Goal: Task Accomplishment & Management: Complete application form

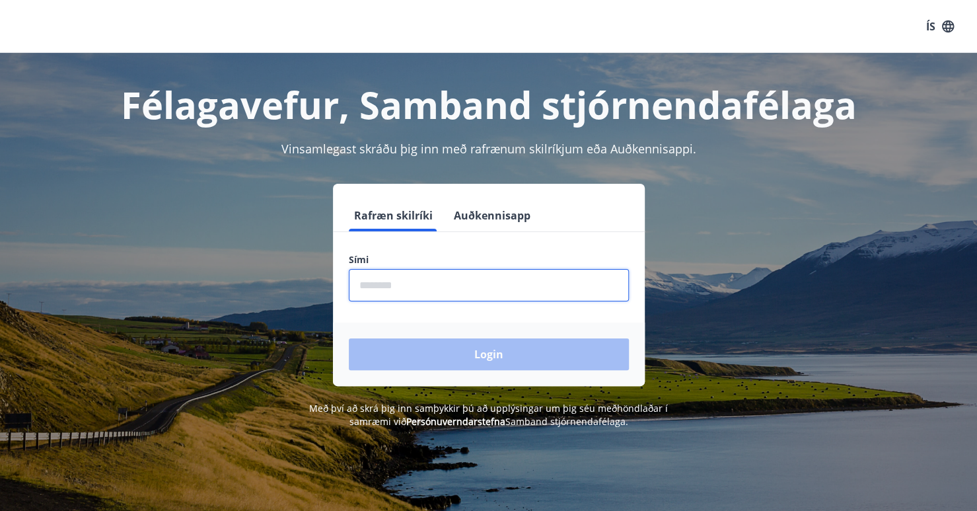
click at [377, 297] on input "phone" at bounding box center [489, 285] width 280 height 32
type input "********"
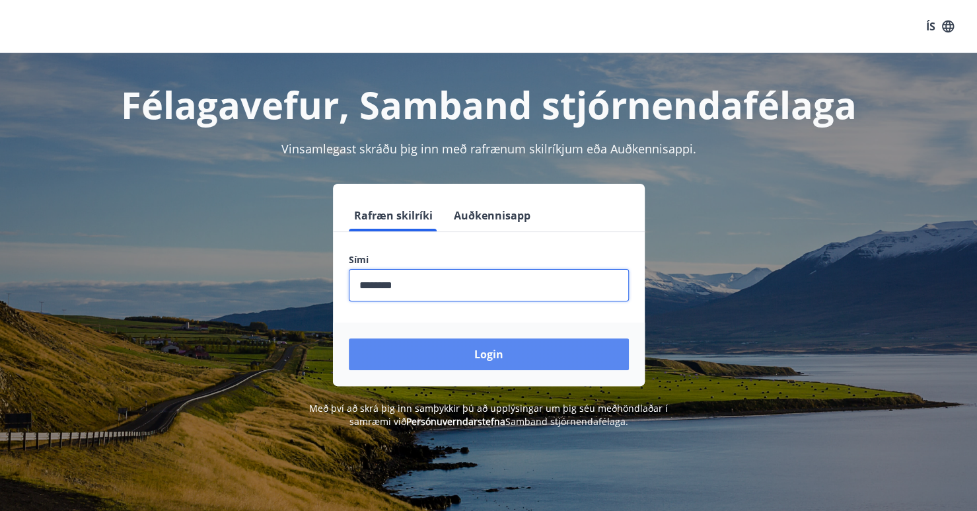
click at [431, 365] on button "Login" at bounding box center [489, 354] width 280 height 32
